Goal: Task Accomplishment & Management: Manage account settings

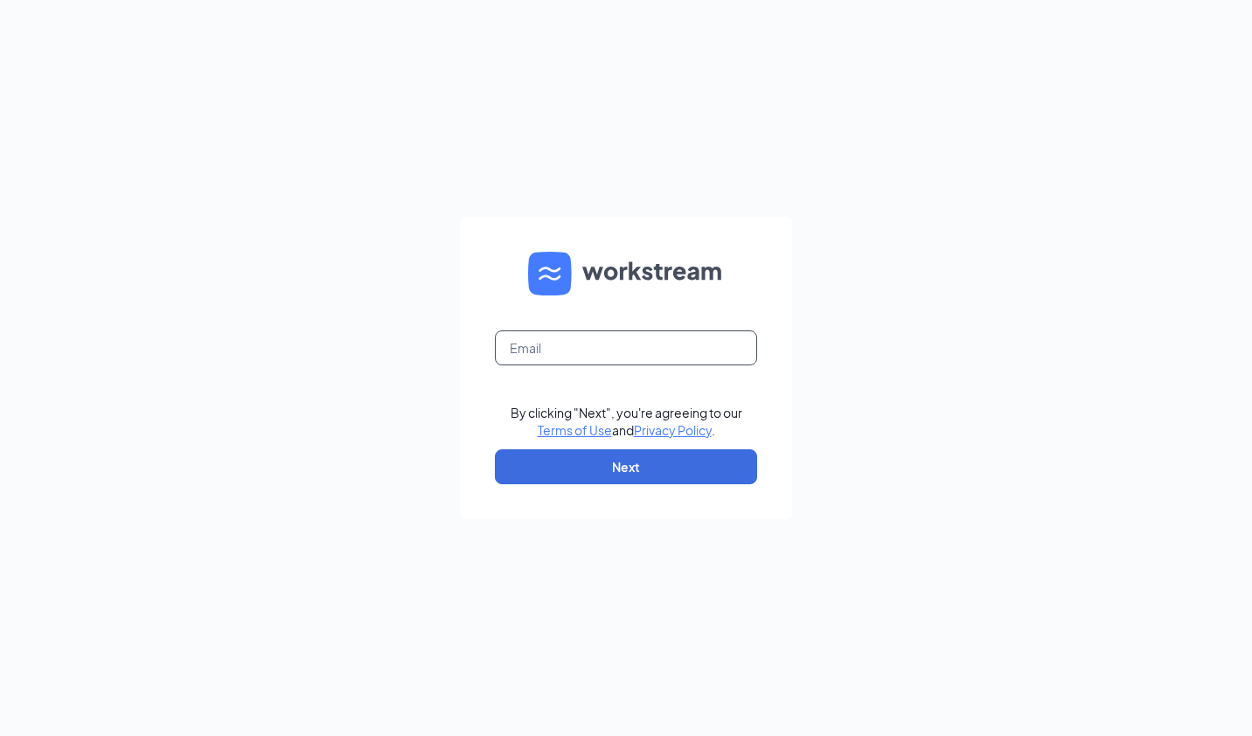
click at [532, 358] on input "text" at bounding box center [626, 348] width 262 height 35
type input "iskarlatos@charterfoods.net"
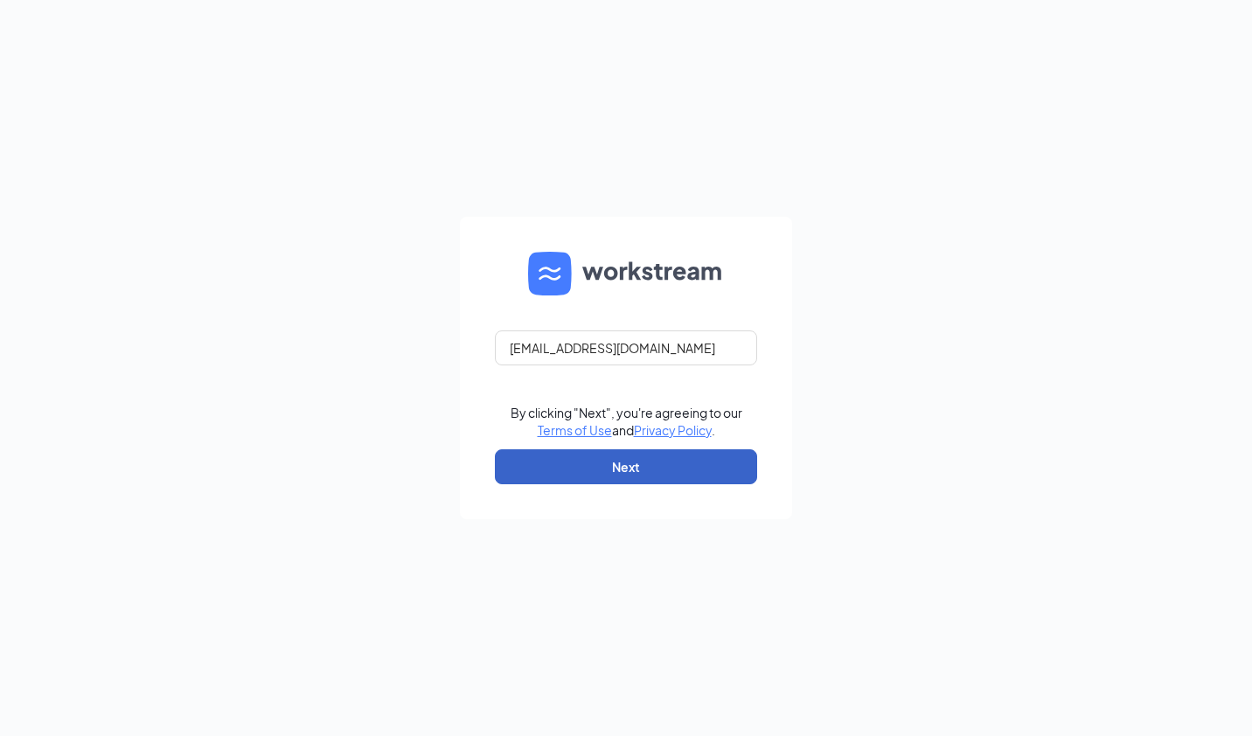
click at [603, 475] on button "Next" at bounding box center [626, 466] width 262 height 35
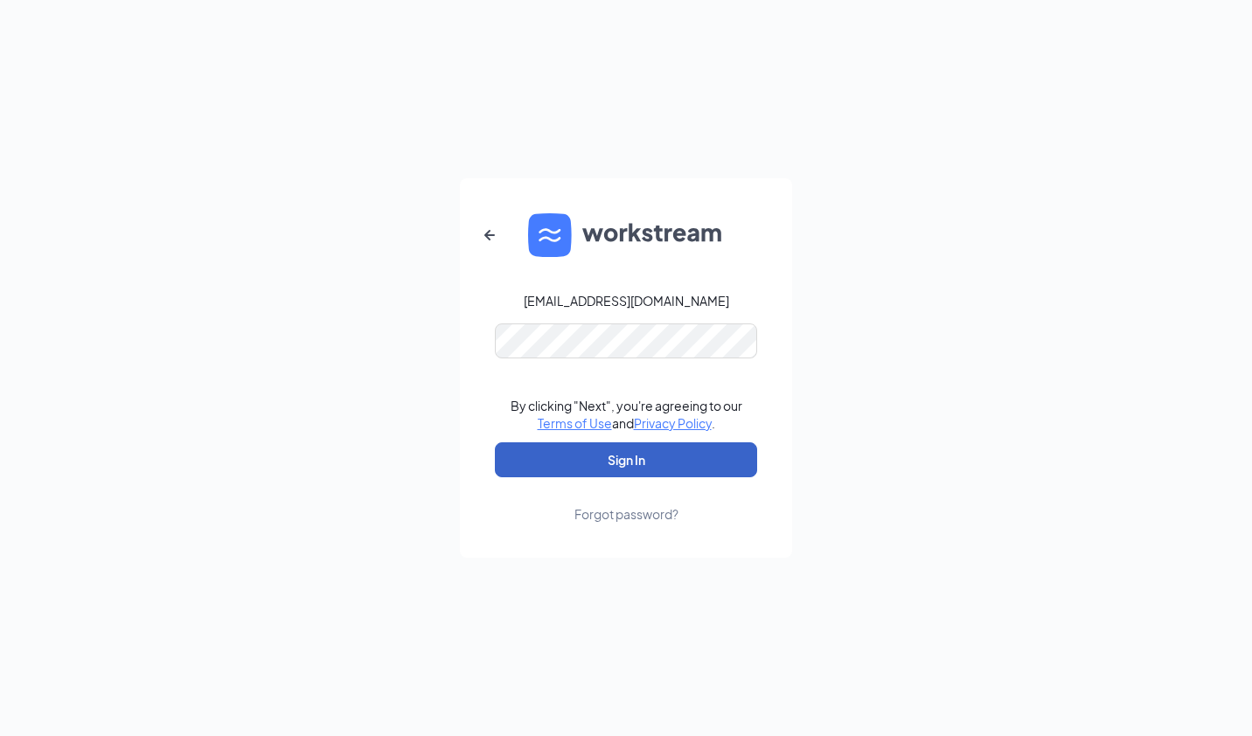
click at [637, 451] on button "Sign In" at bounding box center [626, 459] width 262 height 35
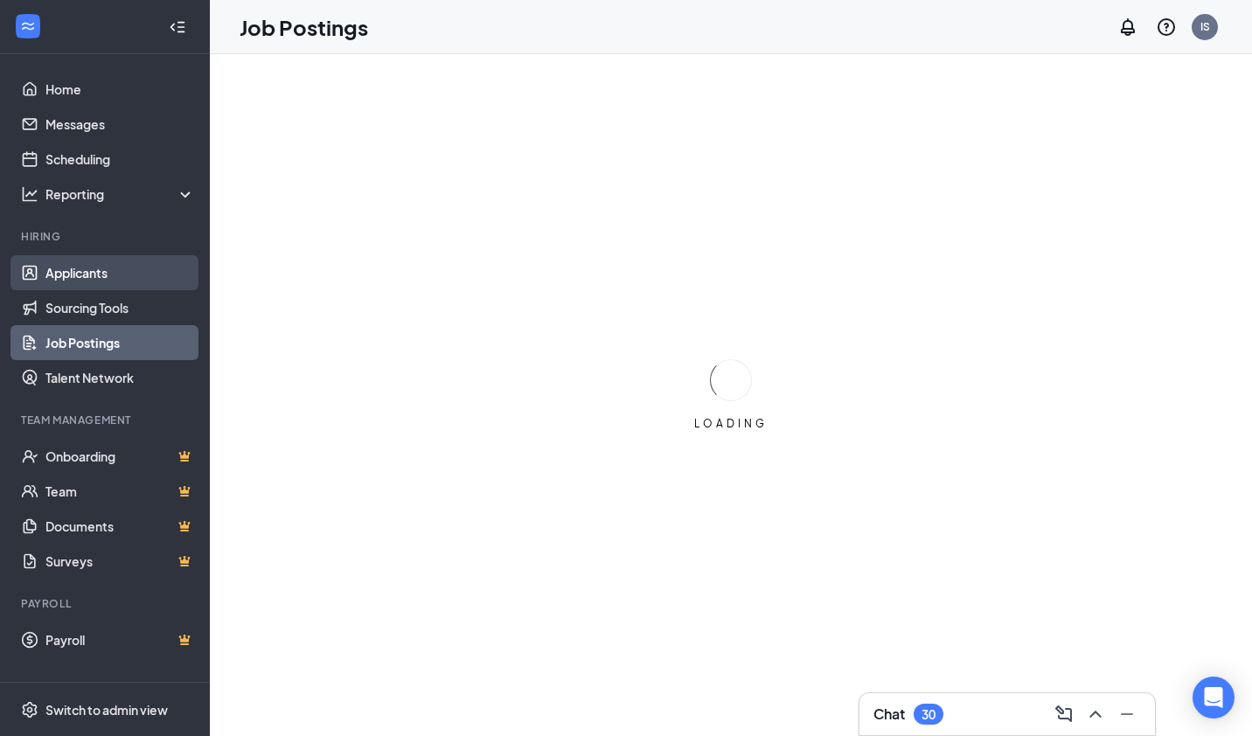
click at [107, 270] on link "Applicants" at bounding box center [120, 272] width 150 height 35
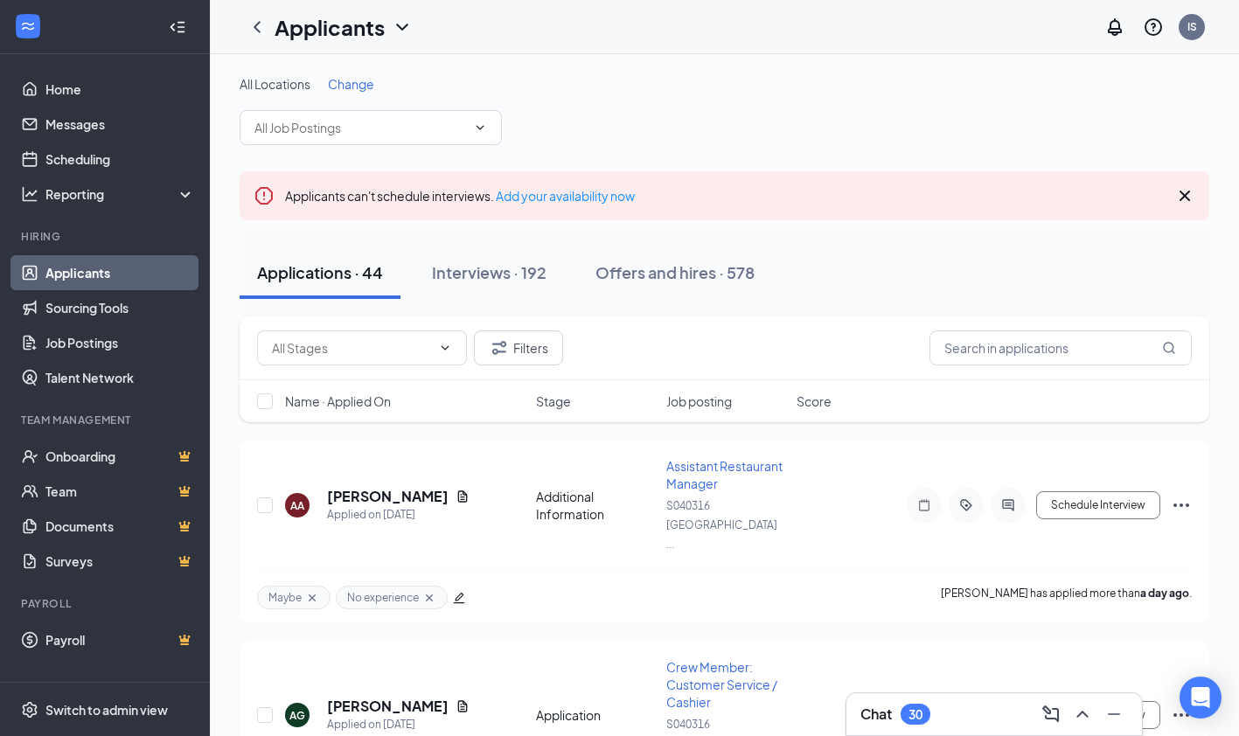
click at [357, 77] on span "Change" at bounding box center [351, 84] width 46 height 16
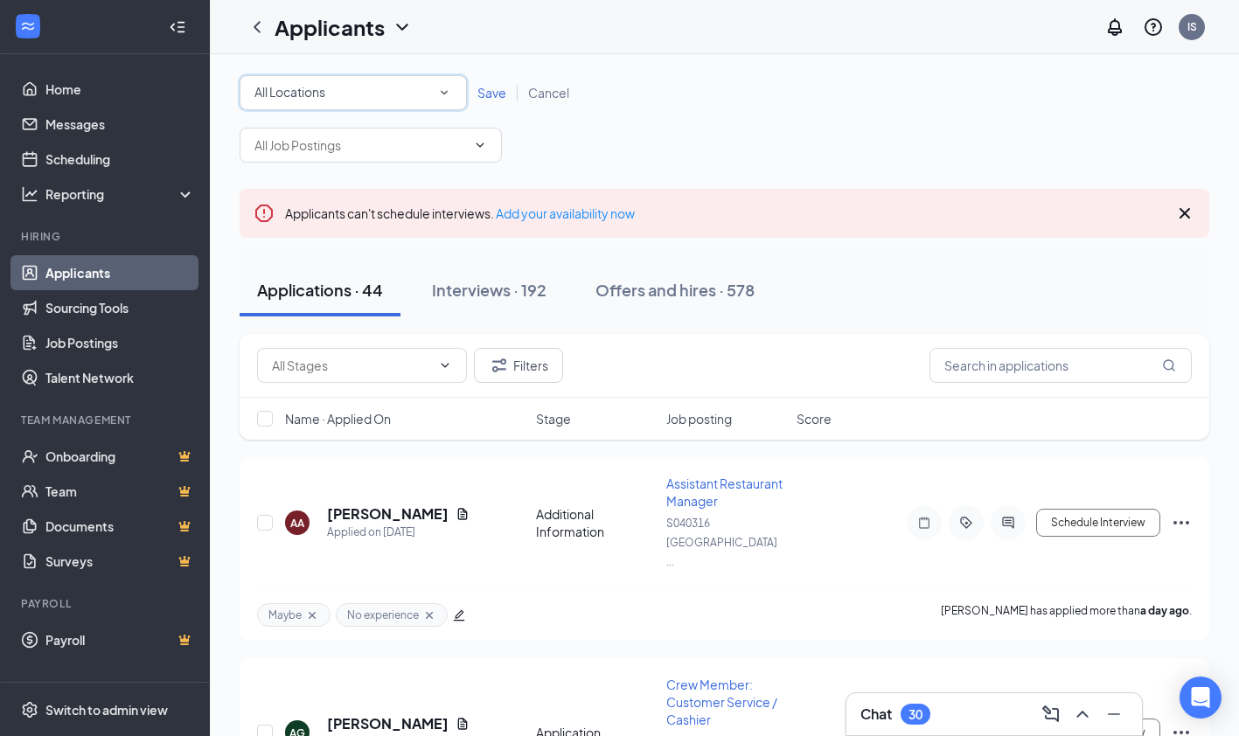
click at [450, 93] on icon "SmallChevronDown" at bounding box center [444, 93] width 16 height 16
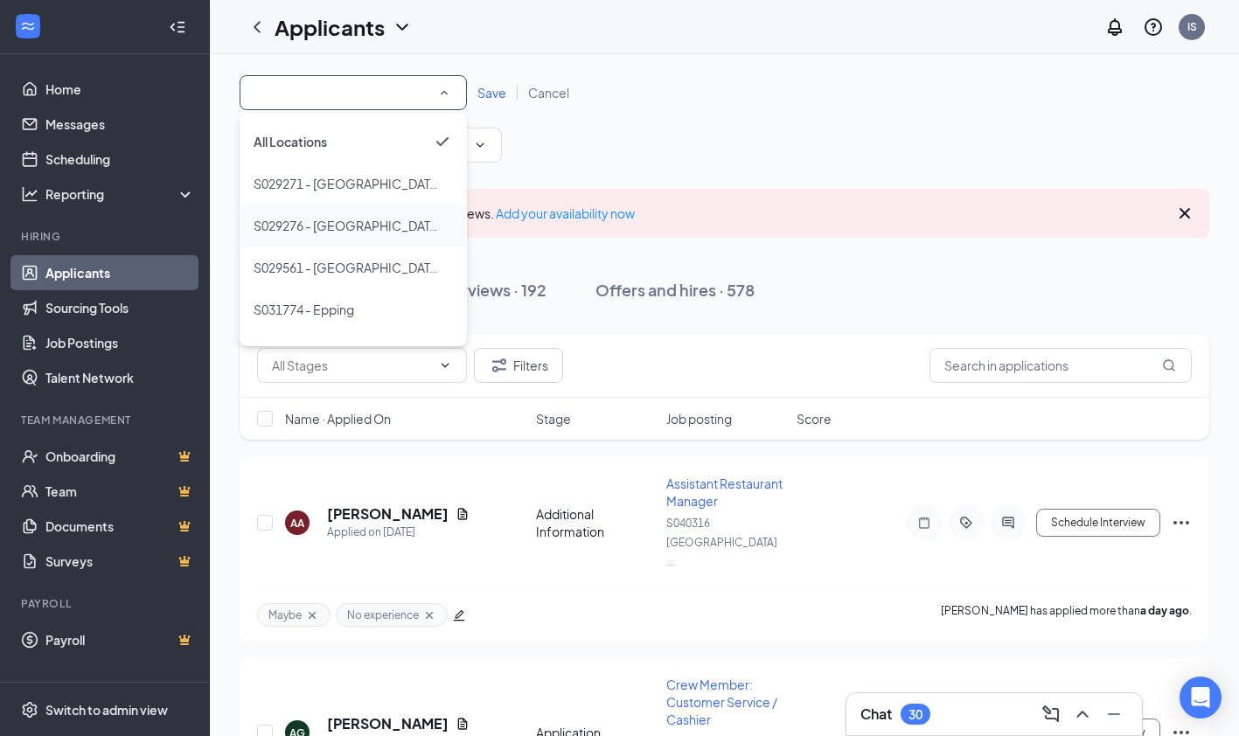
click at [379, 217] on span "S029276 - [GEOGRAPHIC_DATA], [GEOGRAPHIC_DATA]" at bounding box center [347, 225] width 187 height 21
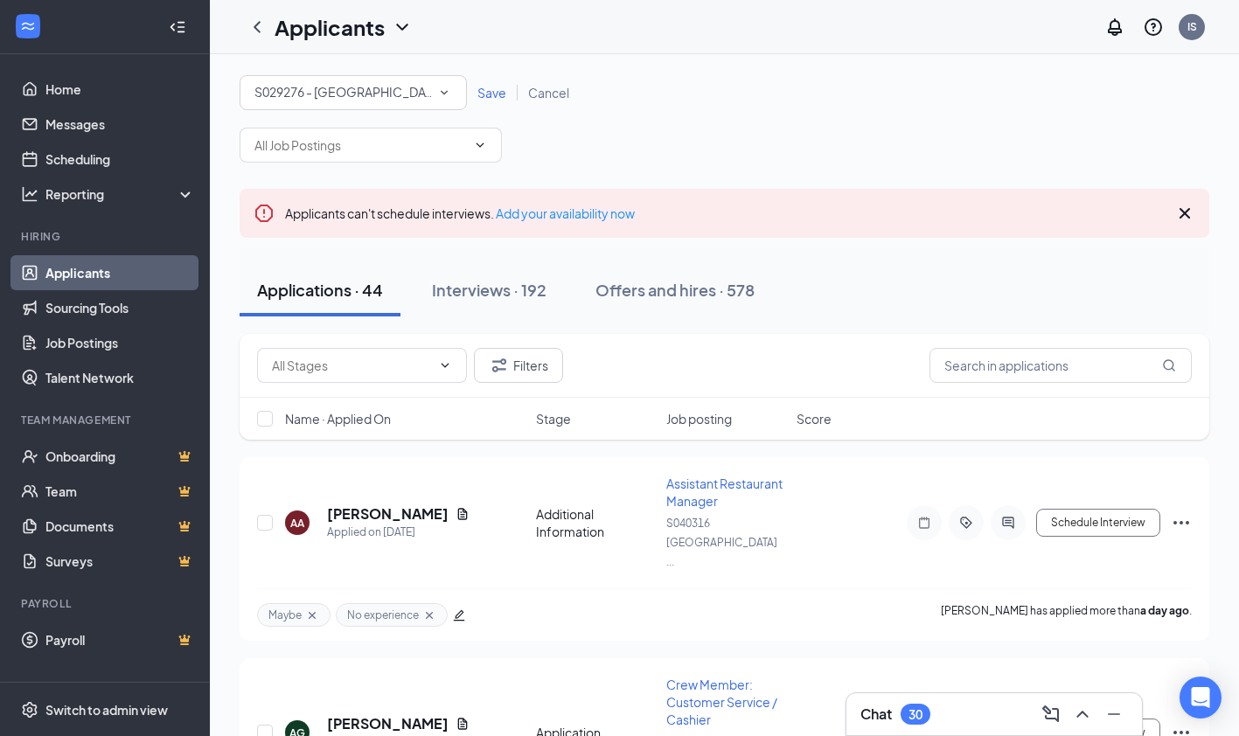
click at [484, 98] on span "Save" at bounding box center [491, 93] width 29 height 16
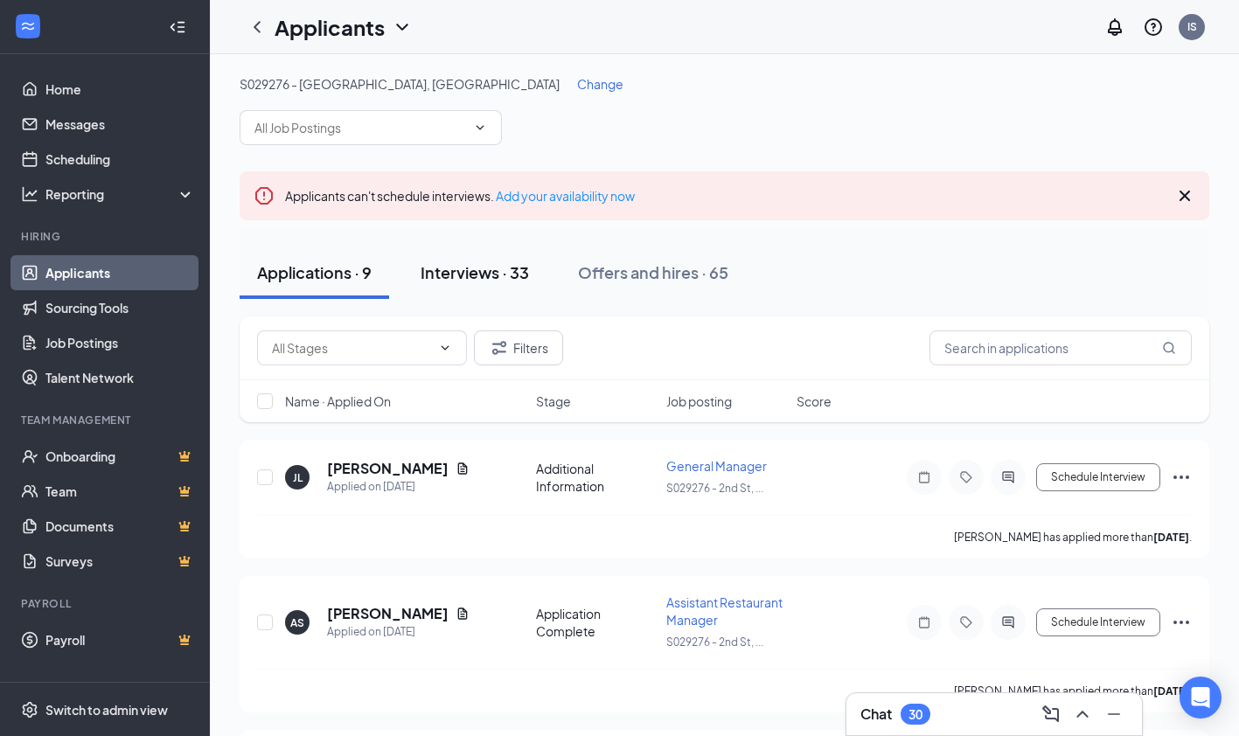
click at [440, 268] on div "Interviews · 33" at bounding box center [475, 272] width 108 height 22
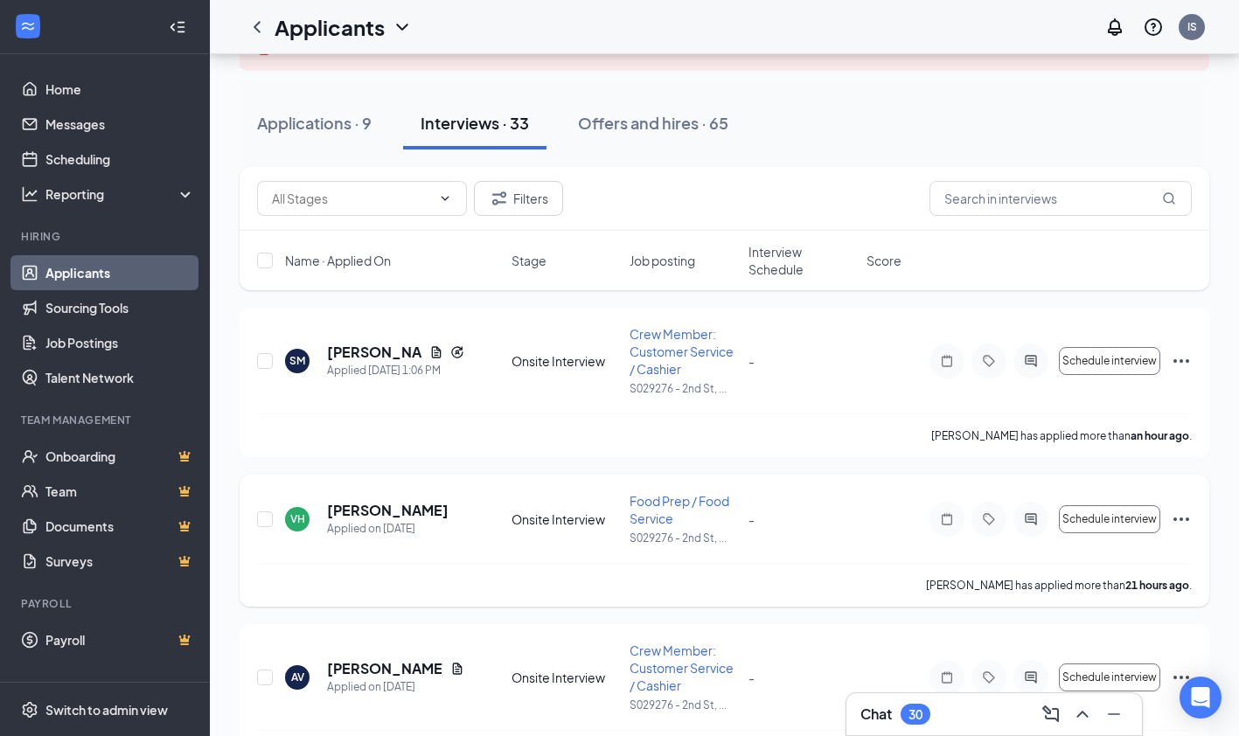
scroll to position [150, 0]
click at [1171, 519] on icon "Ellipses" at bounding box center [1181, 519] width 21 height 21
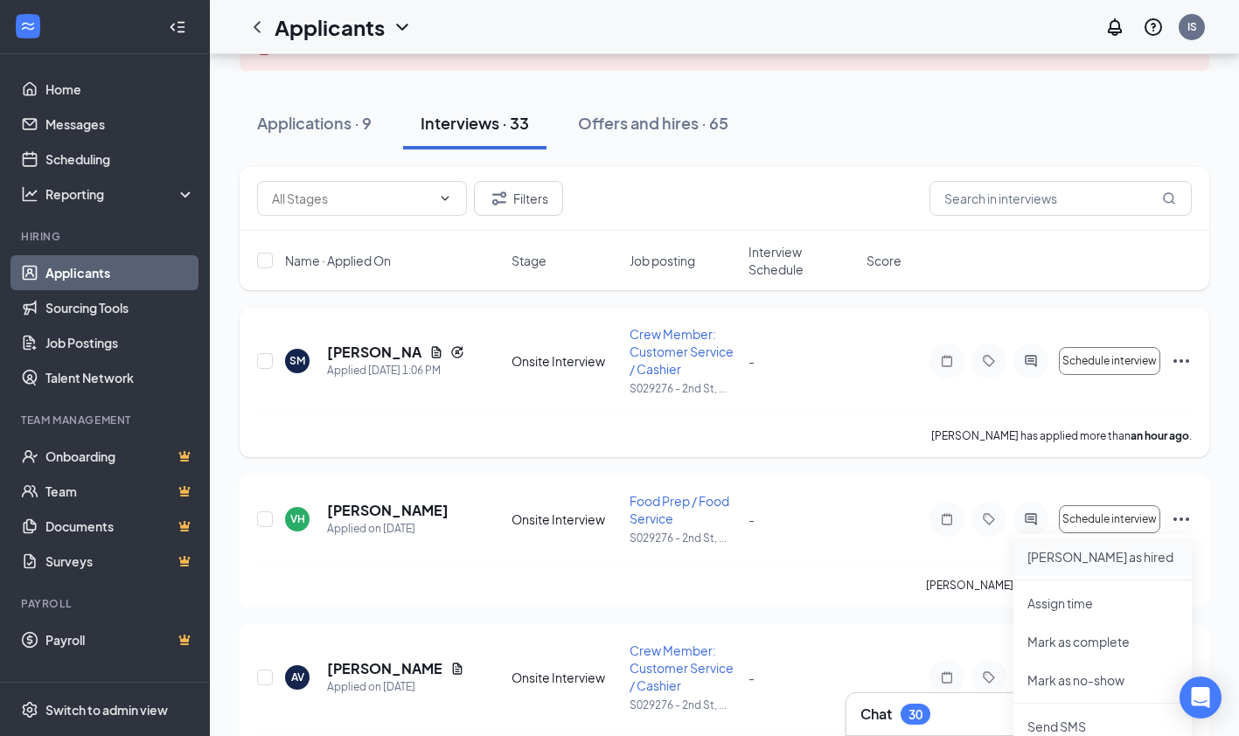
click at [1100, 557] on p "[PERSON_NAME] as hired" at bounding box center [1102, 556] width 150 height 17
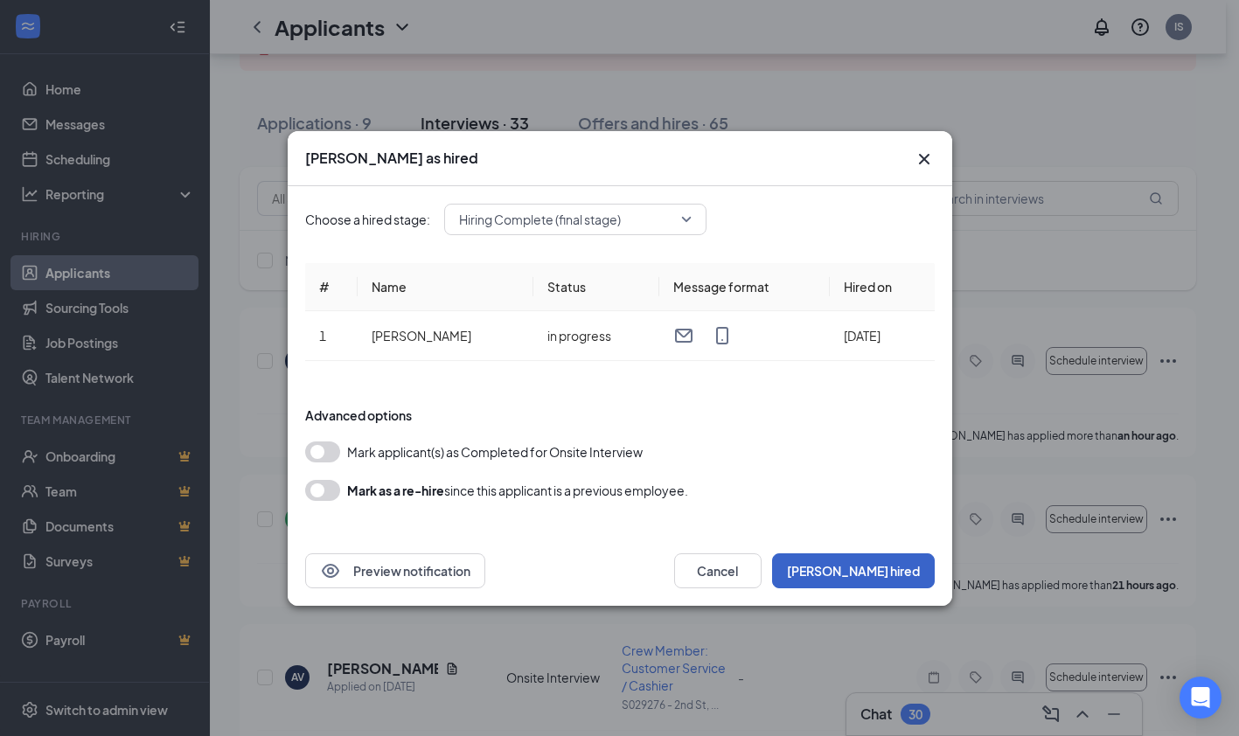
click at [906, 574] on button "[PERSON_NAME] hired" at bounding box center [853, 570] width 163 height 35
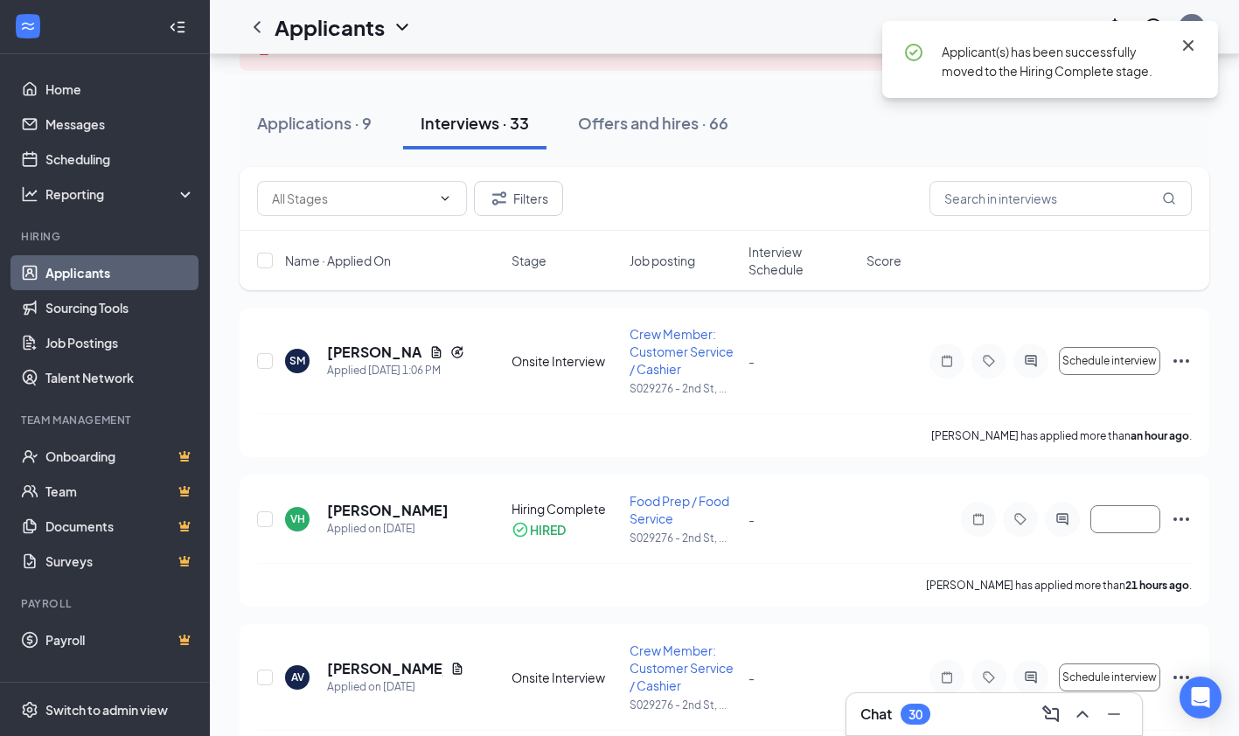
click at [1187, 45] on icon "Cross" at bounding box center [1188, 45] width 10 height 10
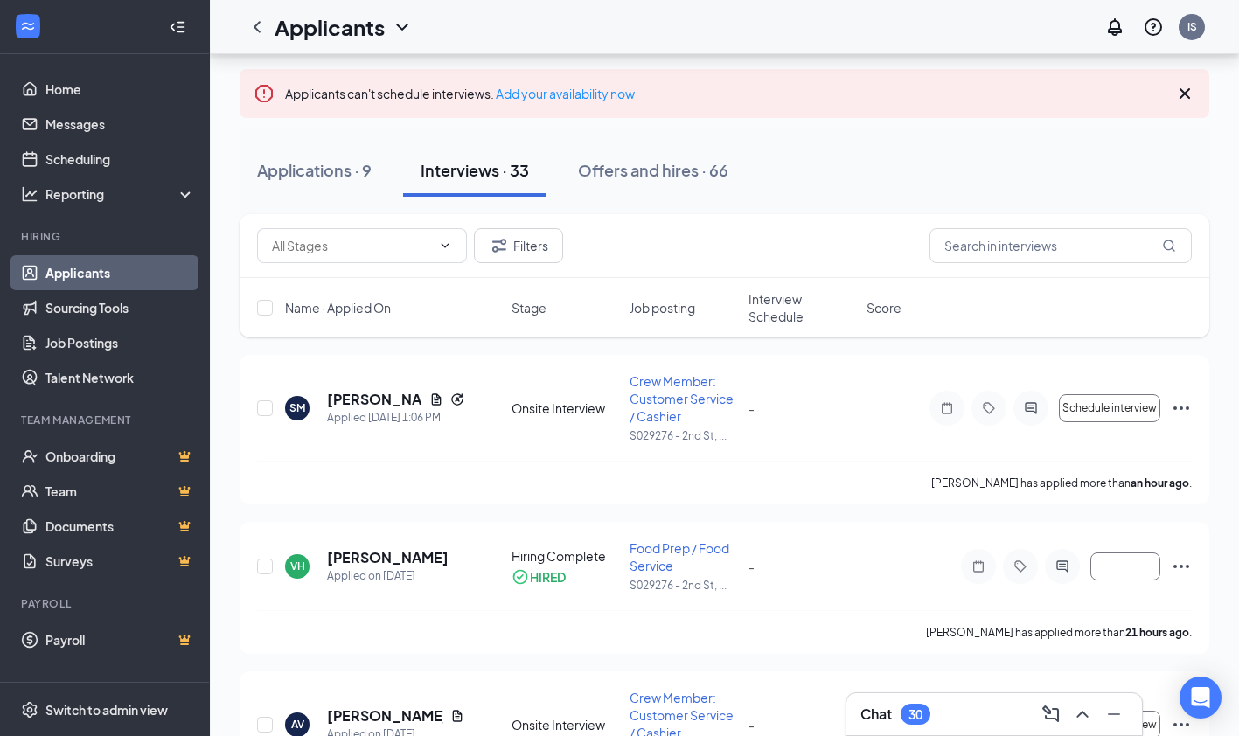
scroll to position [99, 0]
